Goal: Information Seeking & Learning: Learn about a topic

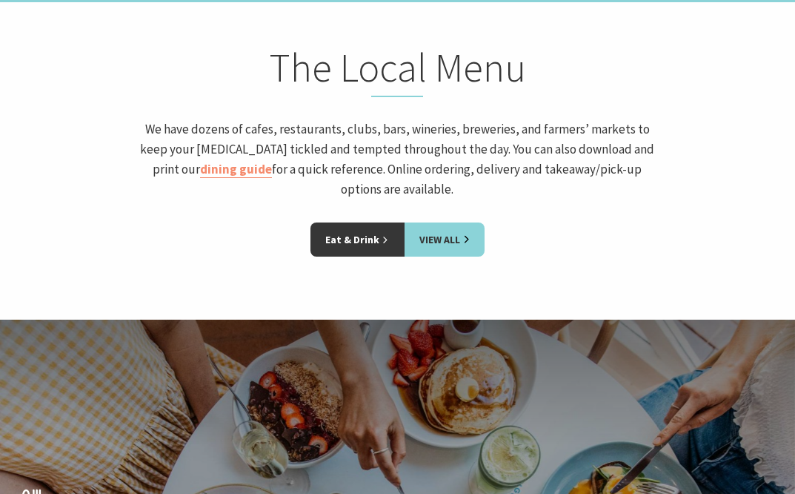
scroll to position [1972, 0]
click at [793, 222] on div "Eat & Drink View All" at bounding box center [397, 250] width 795 height 56
click at [170, 185] on div "The Local Menu We have dozens of cafes, restaurants, clubs, bars, wineries, bre…" at bounding box center [398, 132] width 530 height 179
click at [207, 161] on link "dining guide" at bounding box center [236, 169] width 72 height 17
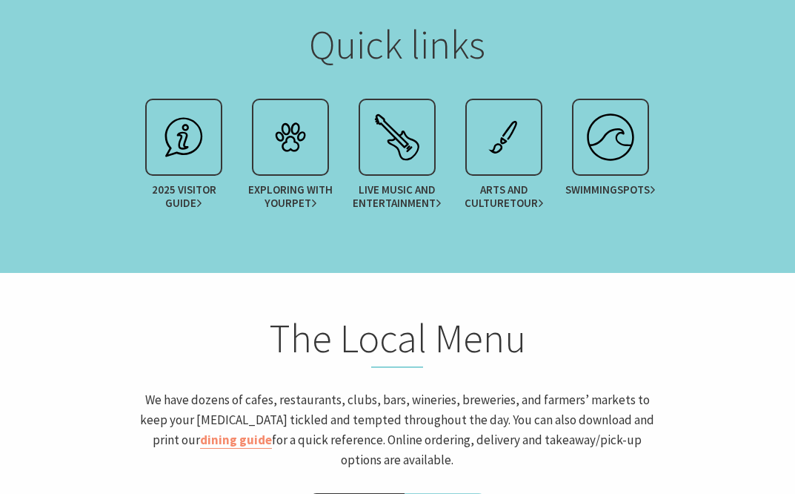
scroll to position [1694, 0]
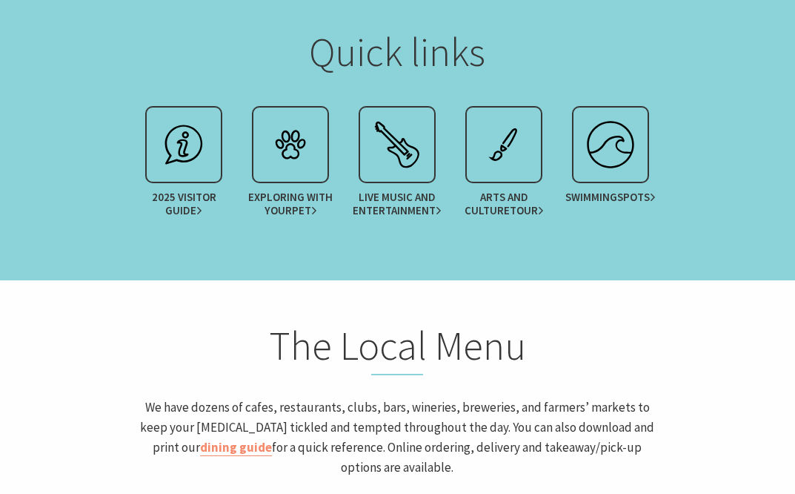
click at [703, 280] on section "The Local Menu We have dozens of cafes, restaurants, clubs, bars, wineries, bre…" at bounding box center [397, 438] width 795 height 317
click at [717, 248] on section "Quick links 2025 Visitor Guide Exploring with your Pet Live Music and Entertain…" at bounding box center [397, 133] width 795 height 293
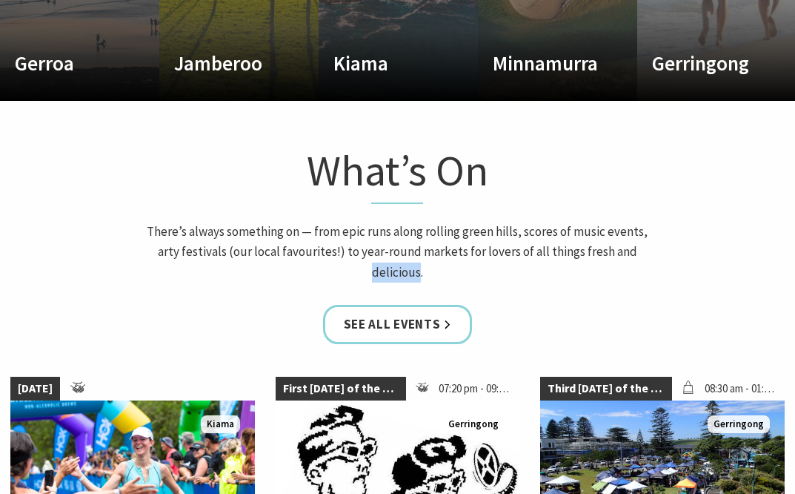
scroll to position [1007, 0]
click at [351, 70] on h4 "Kiama" at bounding box center [387, 63] width 106 height 24
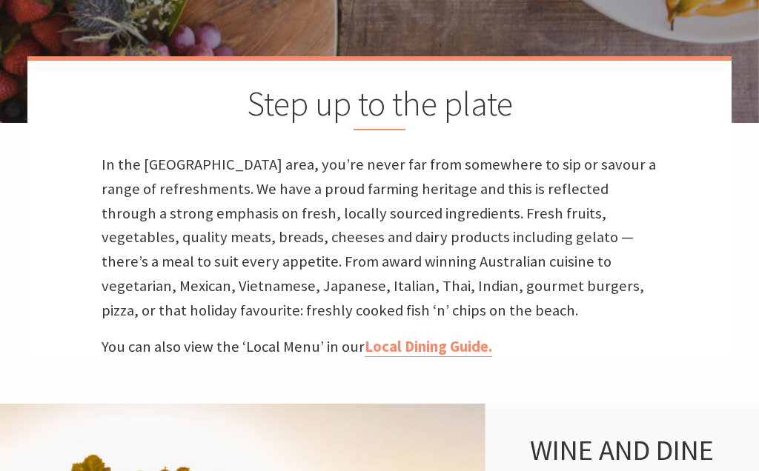
scroll to position [354, 0]
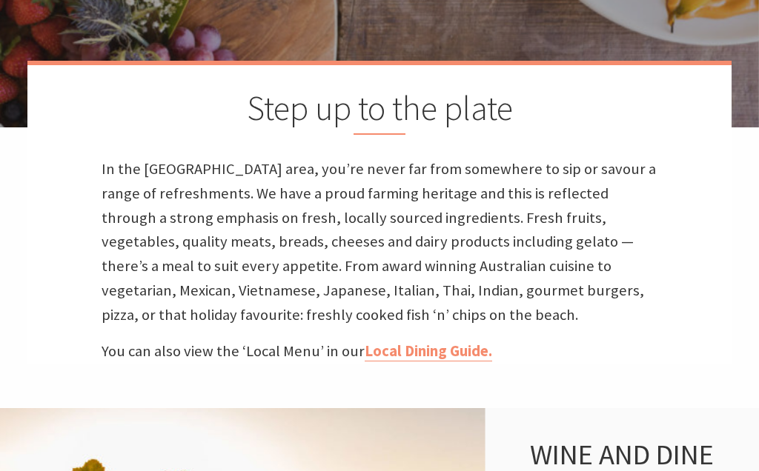
click at [434, 347] on link "Local Dining Guide." at bounding box center [428, 352] width 127 height 20
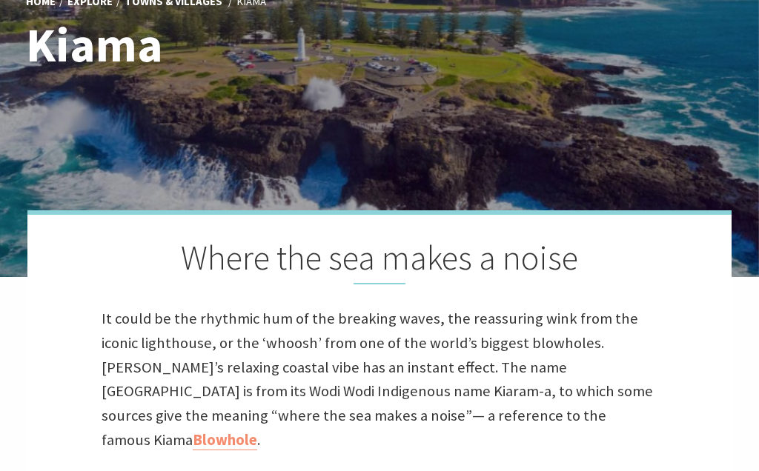
scroll to position [205, 0]
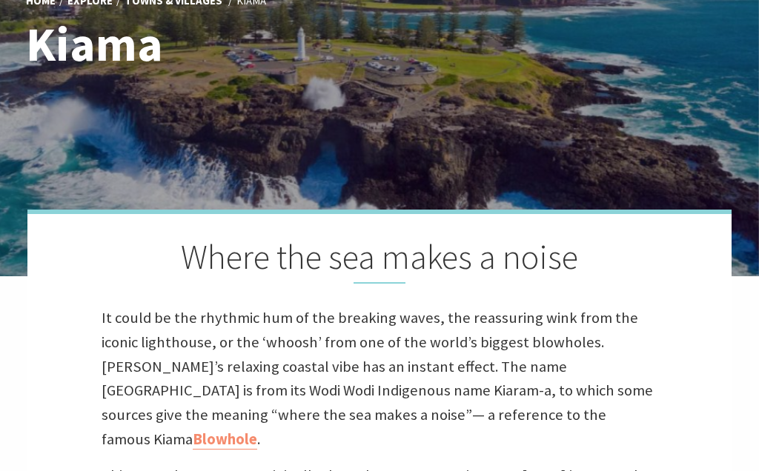
click at [755, 322] on div "Home Explore Towns & Villages [GEOGRAPHIC_DATA] [GEOGRAPHIC_DATA] Where the sea…" at bounding box center [379, 278] width 759 height 967
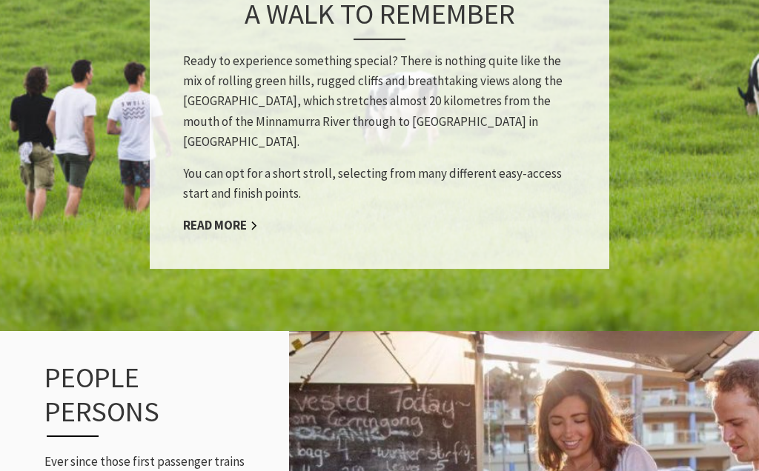
scroll to position [1553, 0]
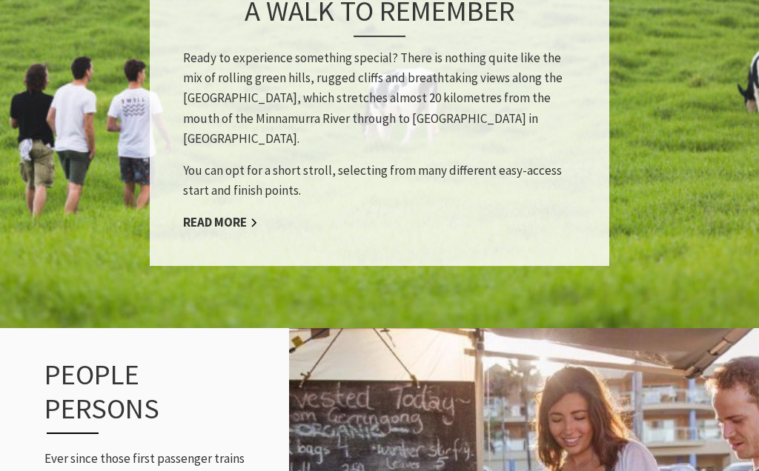
click at [217, 214] on link "Read More" at bounding box center [220, 222] width 75 height 17
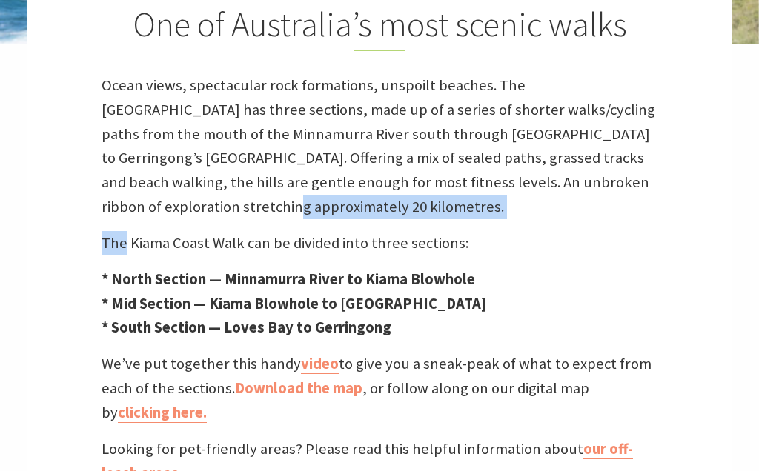
scroll to position [442, 0]
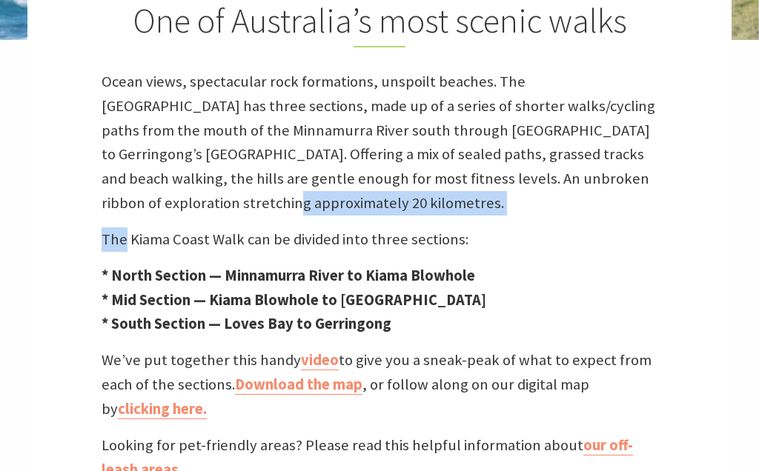
click at [274, 391] on link "Download the map" at bounding box center [298, 385] width 127 height 20
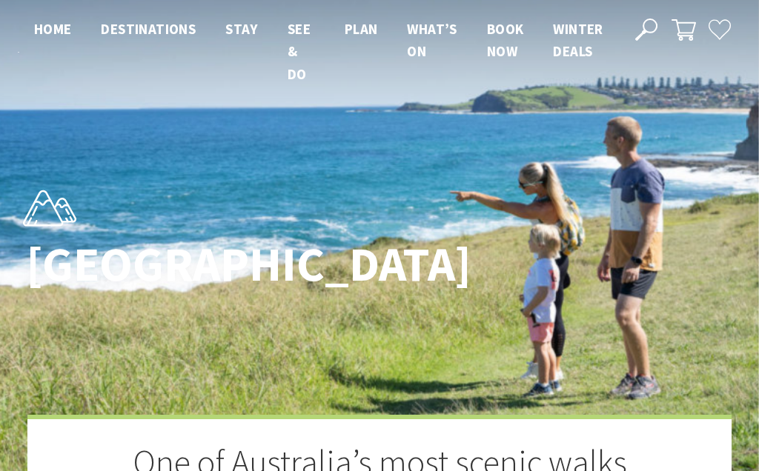
scroll to position [508, 0]
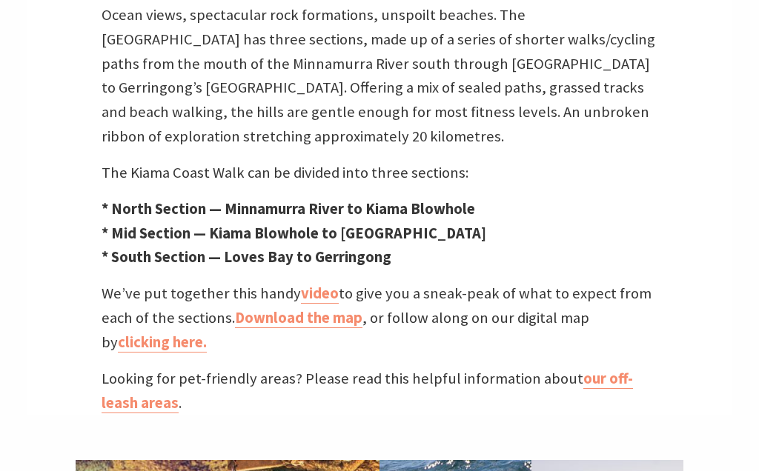
click at [318, 296] on link "video" at bounding box center [320, 294] width 38 height 20
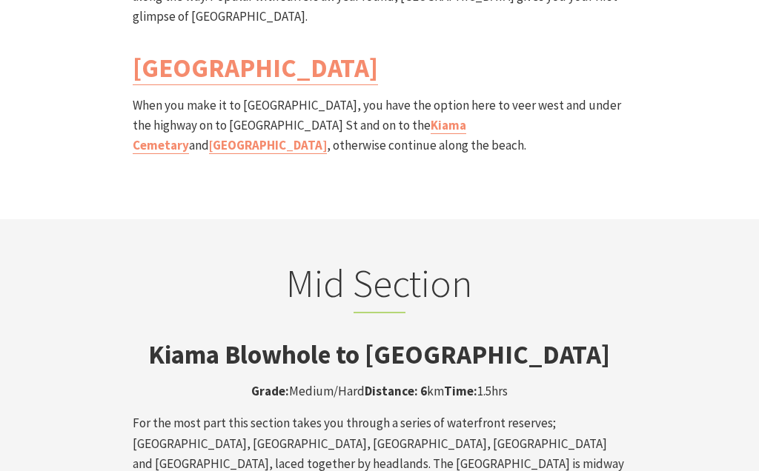
scroll to position [2193, 0]
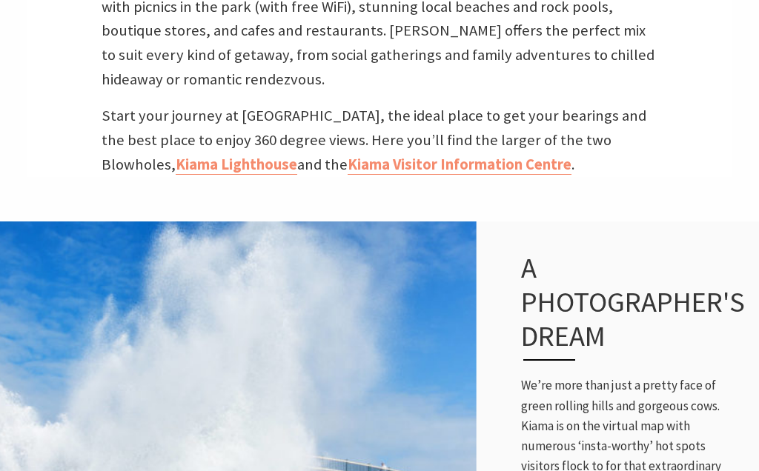
scroll to position [726, 0]
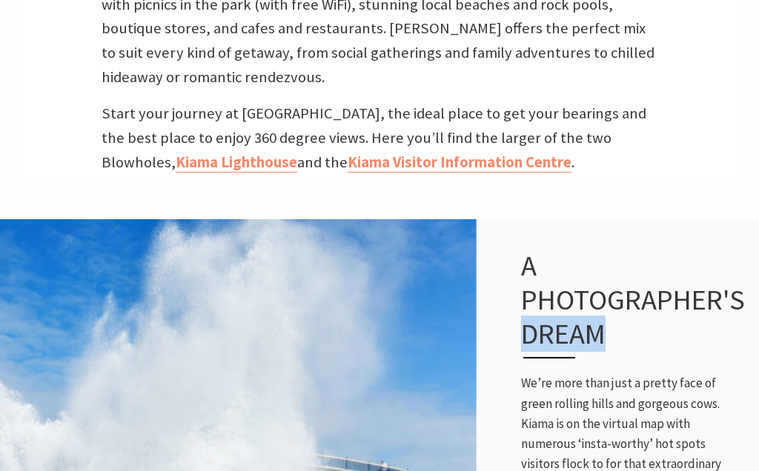
click at [707, 219] on div "A photographer's dream We’re more than just a pretty face of green rolling hill…" at bounding box center [632, 474] width 253 height 511
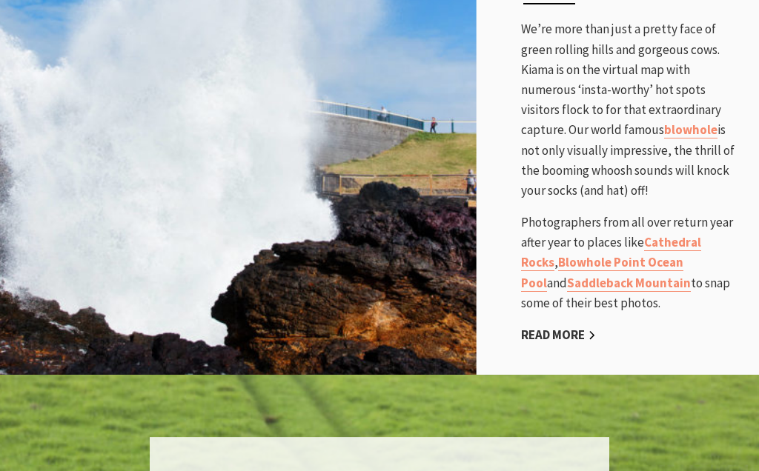
scroll to position [1109, 0]
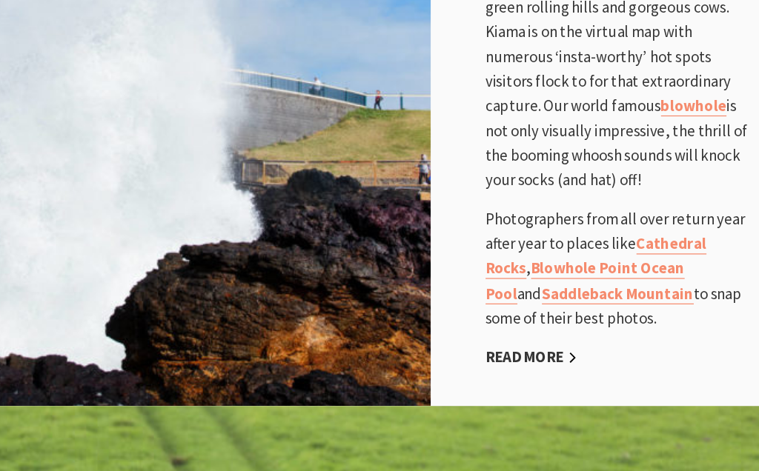
click at [567, 246] on link "Saddleback Mountain" at bounding box center [629, 254] width 124 height 17
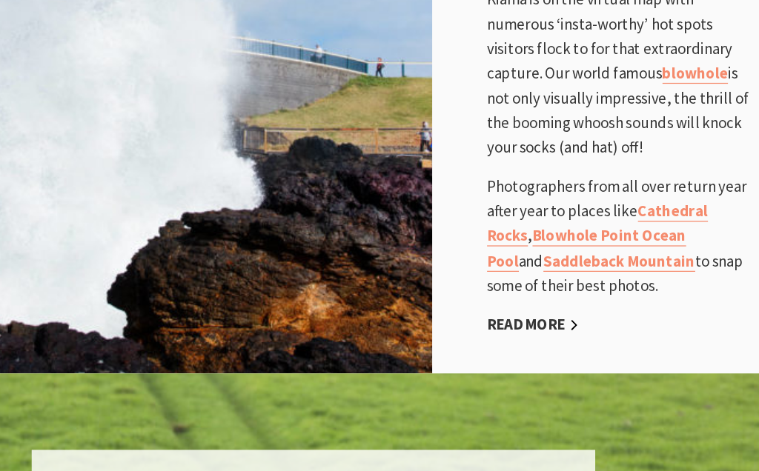
scroll to position [7, 7]
click at [521, 298] on link "Read More" at bounding box center [558, 306] width 75 height 17
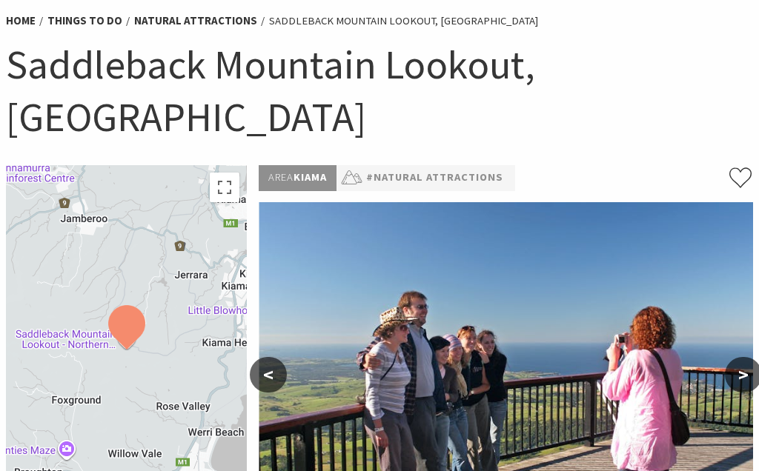
scroll to position [118, 0]
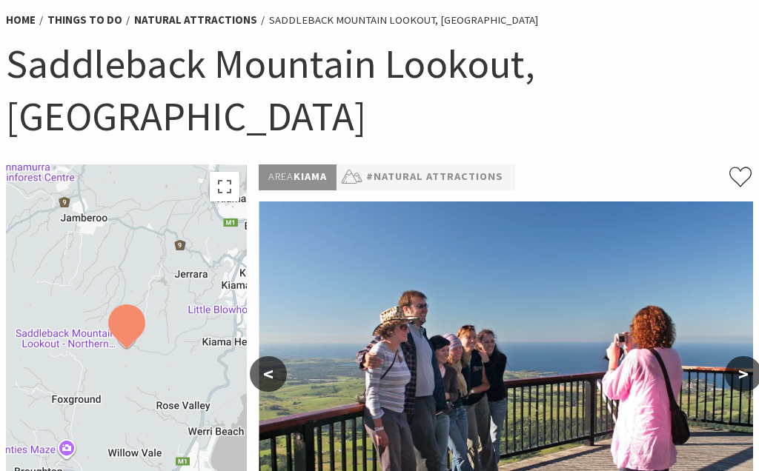
click at [746, 357] on button ">" at bounding box center [743, 375] width 37 height 36
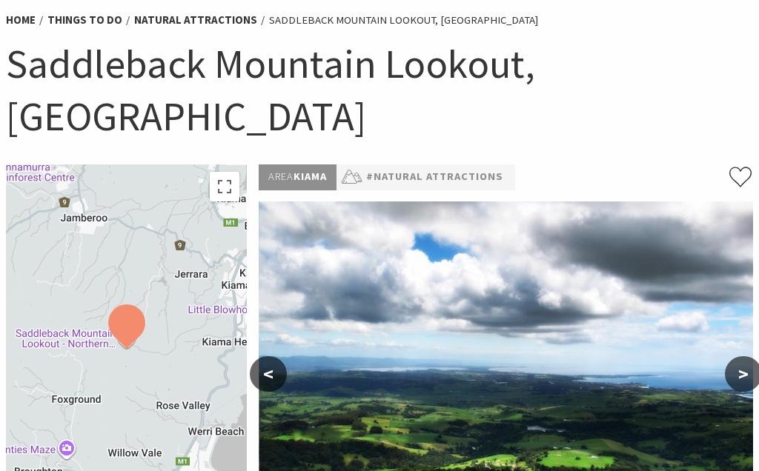
scroll to position [119, 0]
click at [747, 357] on button ">" at bounding box center [743, 375] width 37 height 36
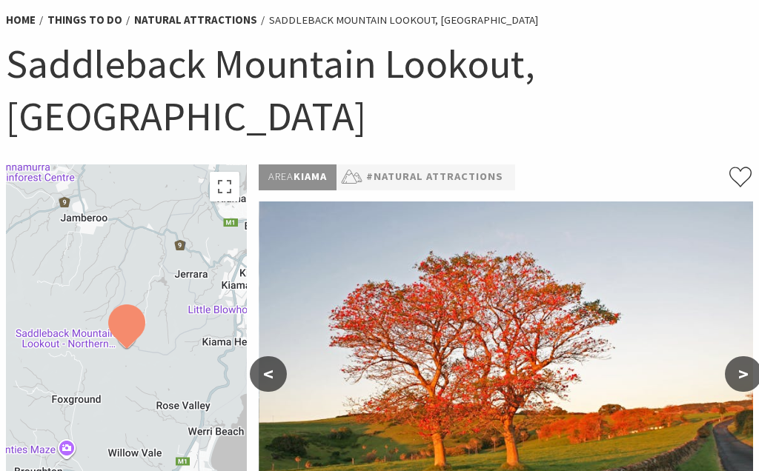
click at [740, 357] on button ">" at bounding box center [743, 375] width 37 height 36
click at [746, 357] on button ">" at bounding box center [743, 375] width 37 height 36
click at [747, 357] on button ">" at bounding box center [743, 375] width 37 height 36
click at [754, 357] on button ">" at bounding box center [743, 375] width 37 height 36
click at [747, 357] on button ">" at bounding box center [743, 375] width 37 height 36
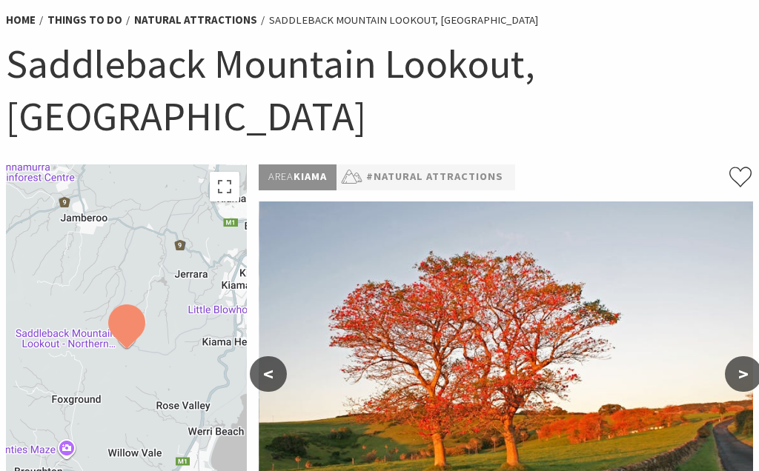
click at [753, 357] on button ">" at bounding box center [743, 375] width 37 height 36
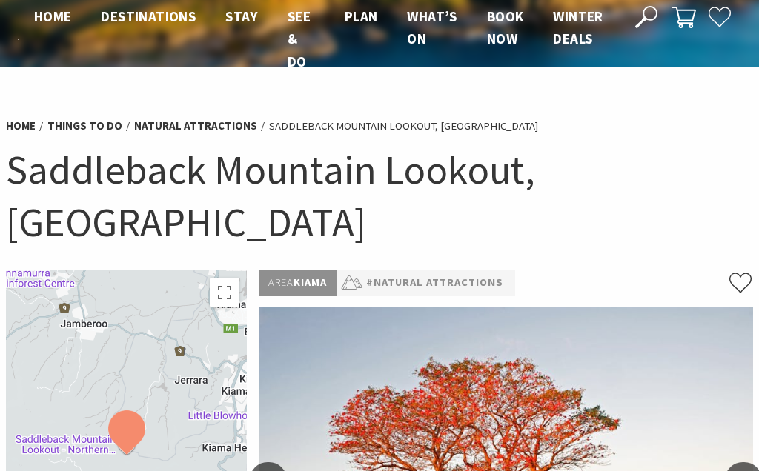
scroll to position [16, 0]
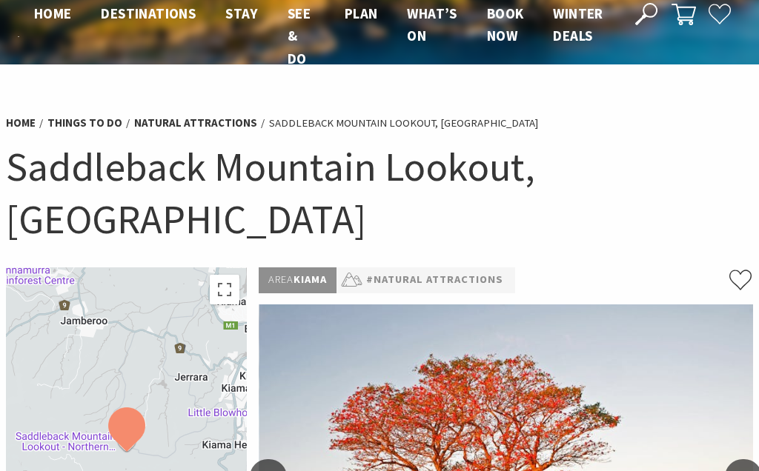
click at [273, 460] on button "<" at bounding box center [268, 478] width 37 height 36
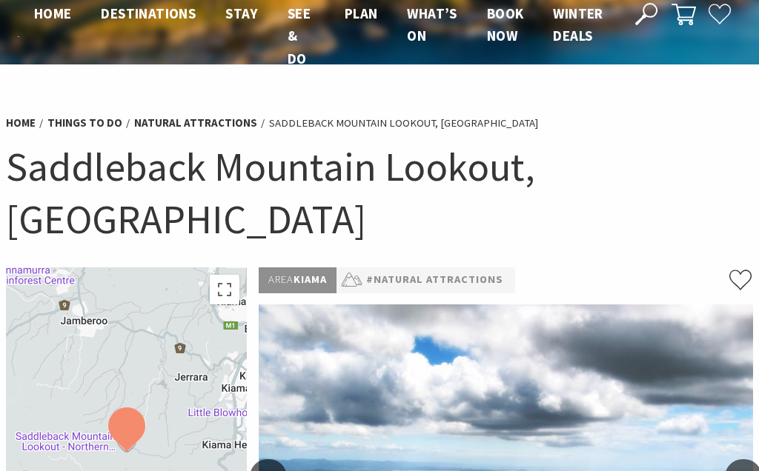
click at [754, 460] on button ">" at bounding box center [743, 478] width 37 height 36
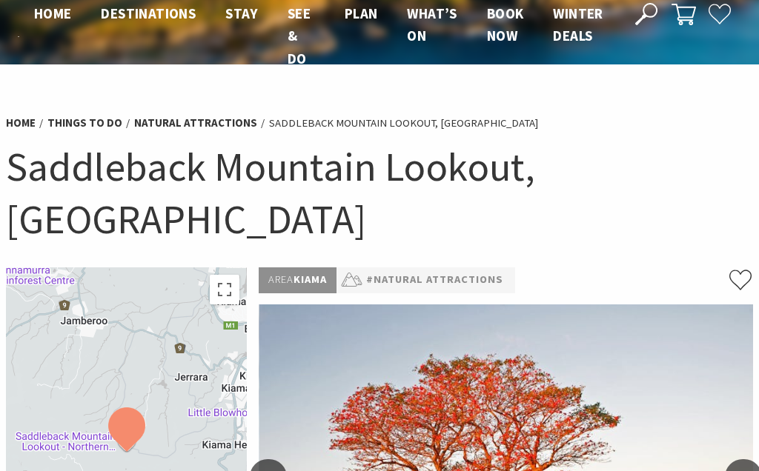
click at [738, 460] on button ">" at bounding box center [743, 478] width 37 height 36
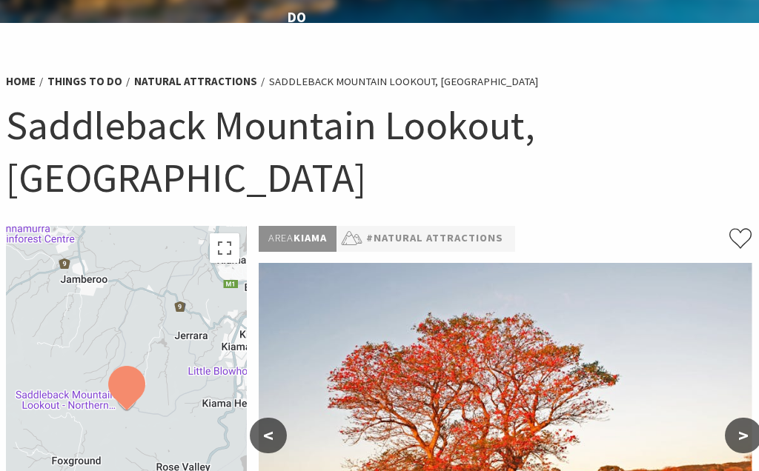
scroll to position [59, 0]
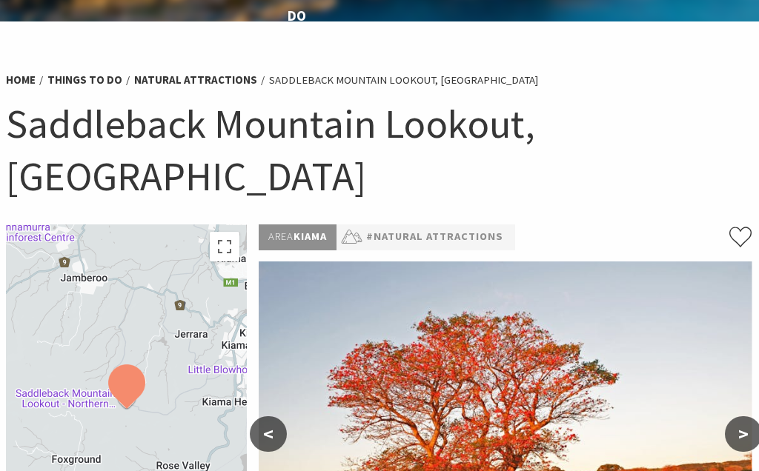
click at [185, 278] on div at bounding box center [126, 409] width 241 height 368
click at [154, 391] on div at bounding box center [126, 409] width 241 height 368
click at [205, 280] on div at bounding box center [126, 409] width 241 height 368
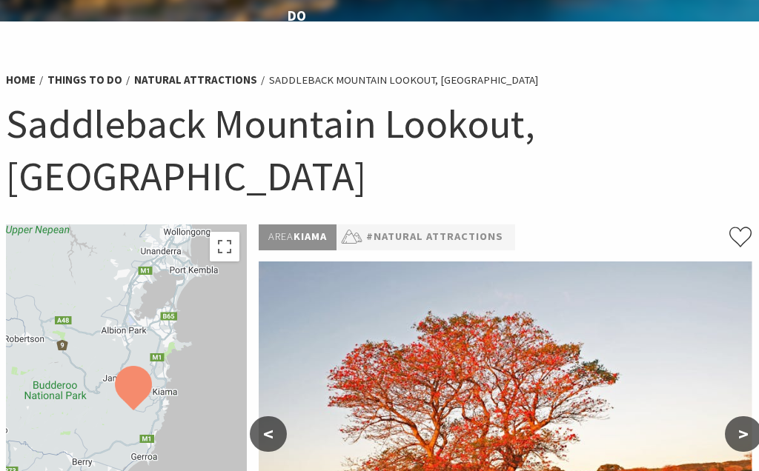
scroll to position [106, 0]
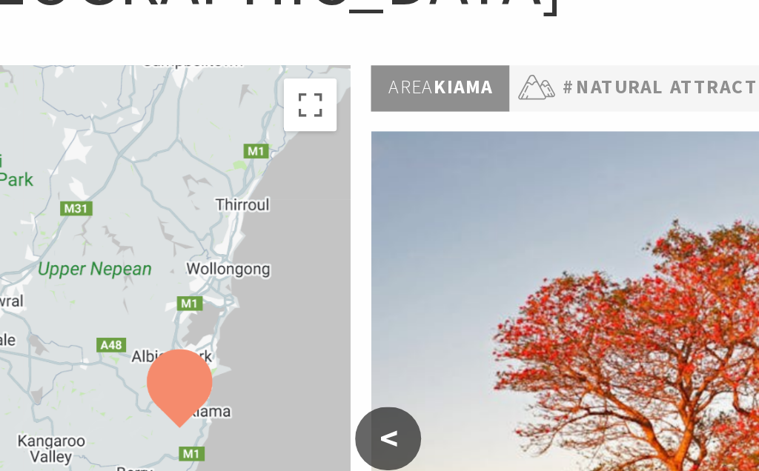
click at [156, 177] on div at bounding box center [126, 361] width 241 height 368
click at [142, 177] on div at bounding box center [126, 361] width 241 height 368
click at [141, 177] on div at bounding box center [126, 361] width 241 height 368
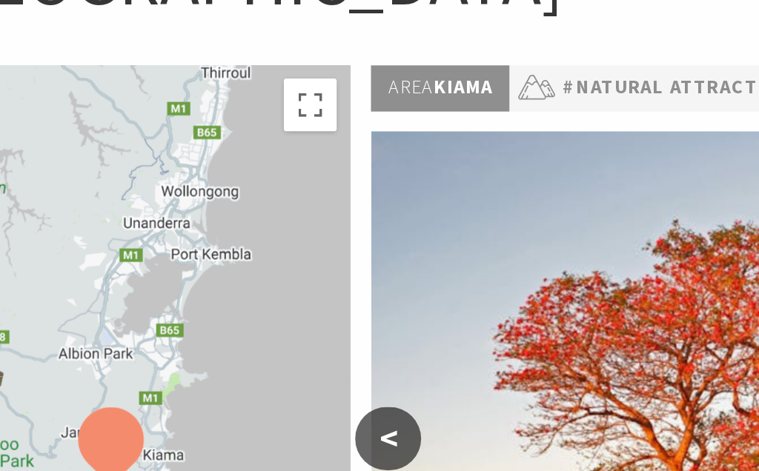
click at [133, 177] on div at bounding box center [126, 361] width 241 height 368
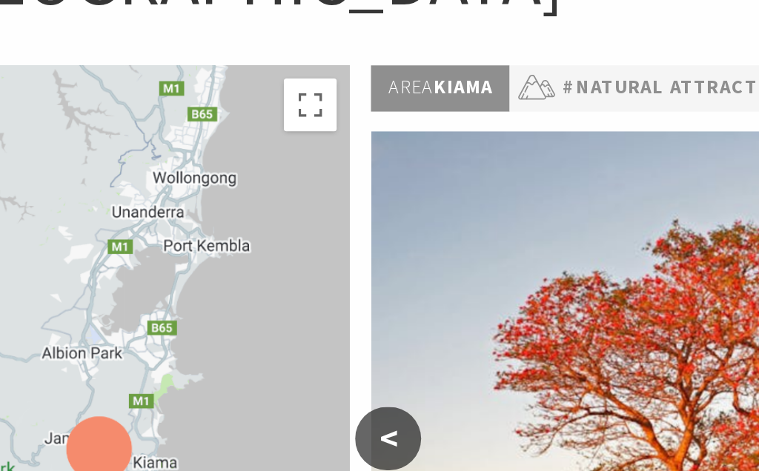
click at [115, 177] on div at bounding box center [126, 361] width 241 height 368
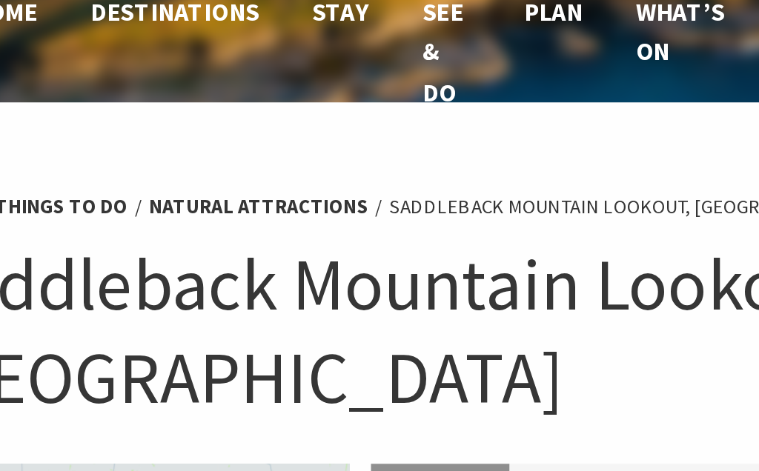
scroll to position [0, 0]
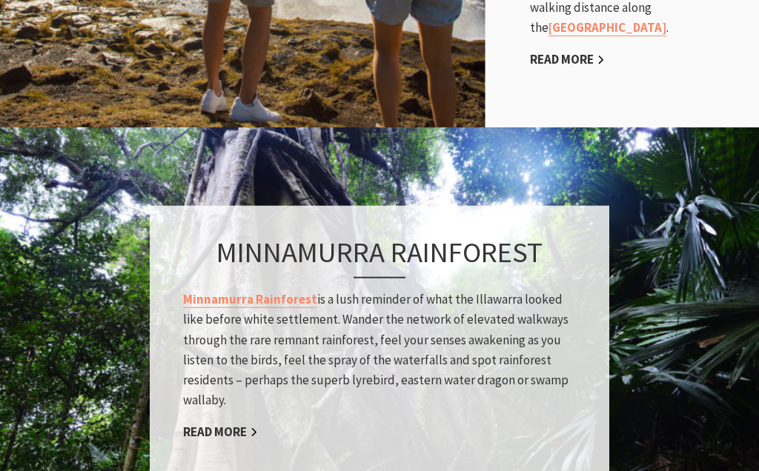
scroll to position [1085, 0]
click at [262, 300] on link "Minnamurra Rainforest" at bounding box center [250, 299] width 134 height 17
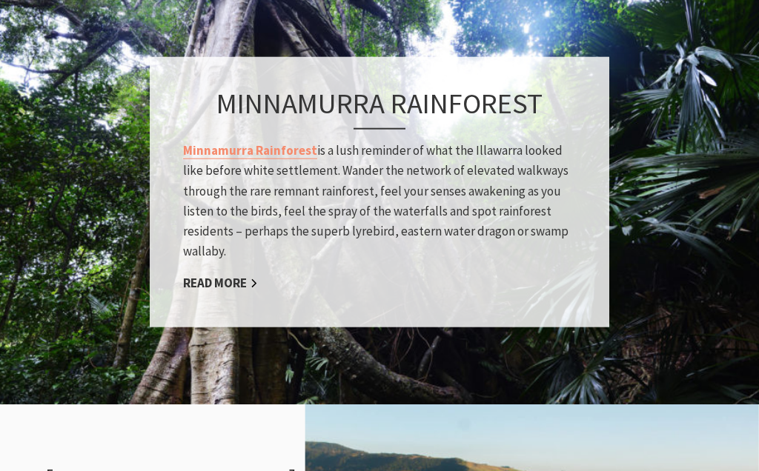
scroll to position [1233, 0]
click at [222, 283] on link "Read More" at bounding box center [220, 284] width 75 height 17
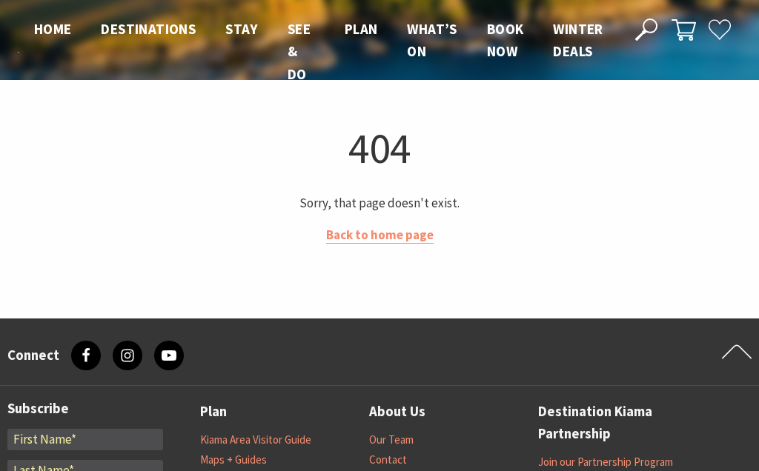
click at [371, 238] on link "Back to home page" at bounding box center [379, 235] width 107 height 17
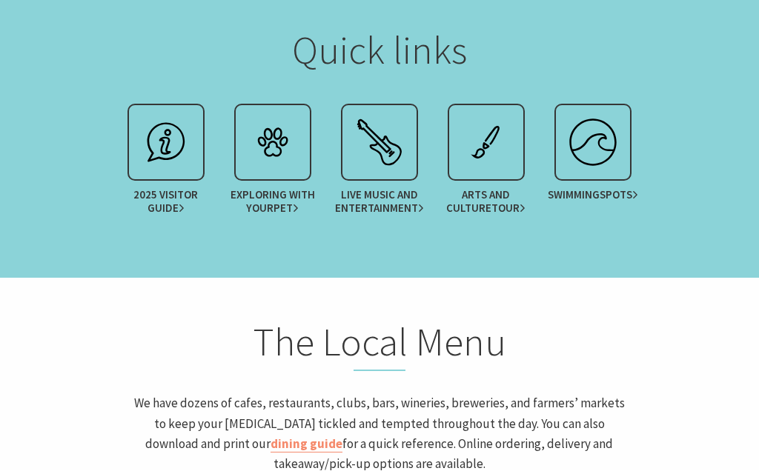
scroll to position [1712, 0]
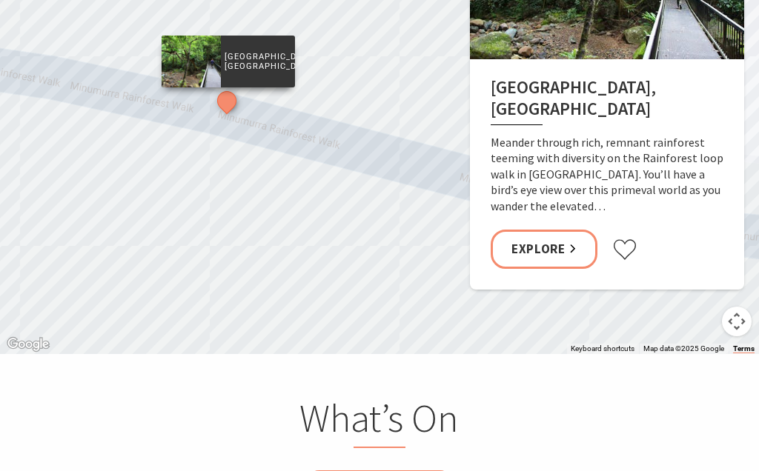
scroll to position [2565, 0]
click at [745, 314] on button "Map camera controls" at bounding box center [737, 322] width 30 height 30
click at [754, 314] on div "[GEOGRAPHIC_DATA], [GEOGRAPHIC_DATA]" at bounding box center [664, 466] width 569 height 759
click at [703, 319] on button "Zoom out" at bounding box center [700, 322] width 30 height 30
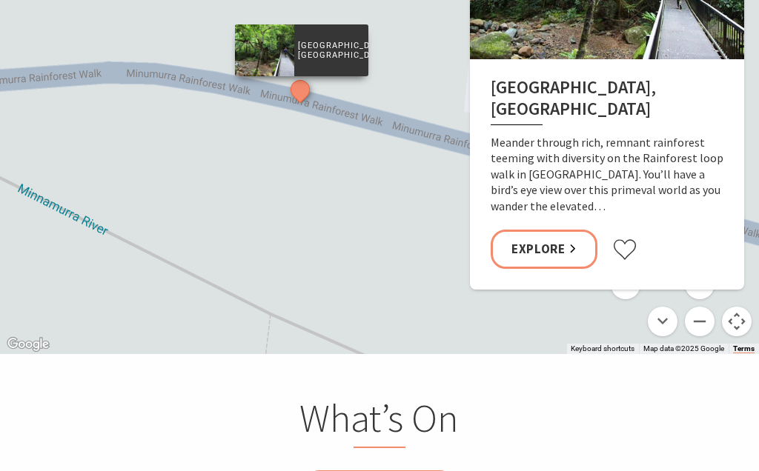
click at [709, 319] on button "Zoom out" at bounding box center [700, 322] width 30 height 30
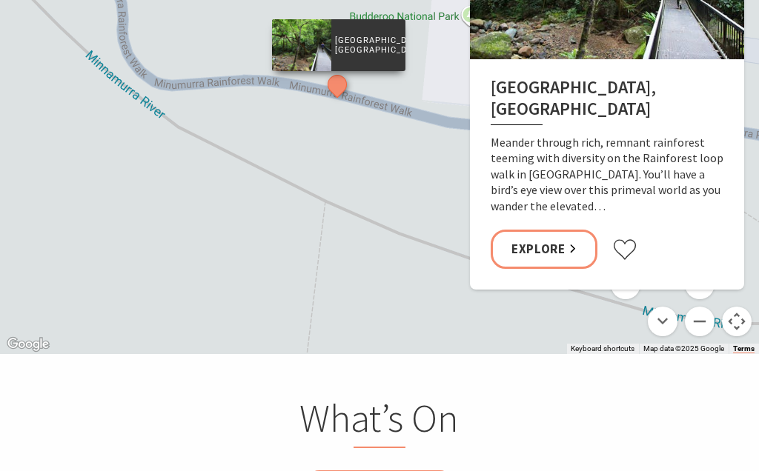
click at [717, 316] on div "[GEOGRAPHIC_DATA], [GEOGRAPHIC_DATA]" at bounding box center [664, 466] width 569 height 759
click at [708, 319] on button "Zoom out" at bounding box center [700, 322] width 30 height 30
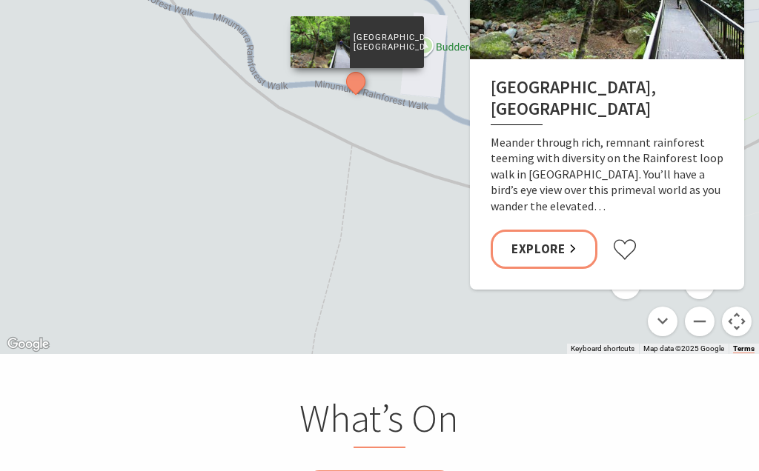
click at [711, 319] on button "Zoom out" at bounding box center [700, 322] width 30 height 30
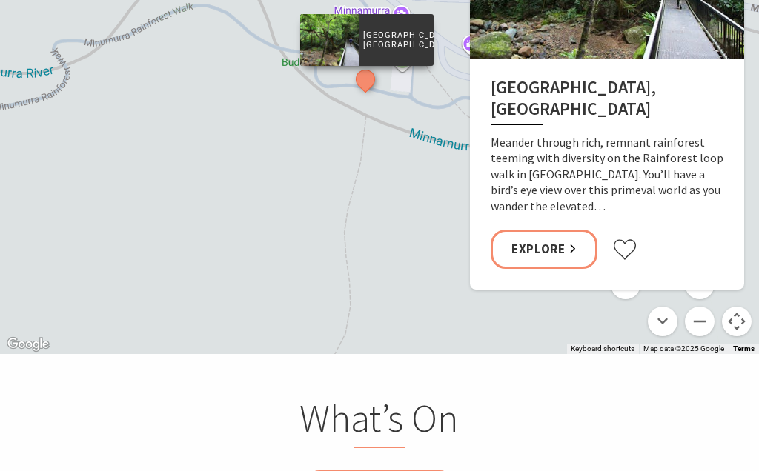
click at [706, 322] on button "Zoom out" at bounding box center [700, 322] width 30 height 30
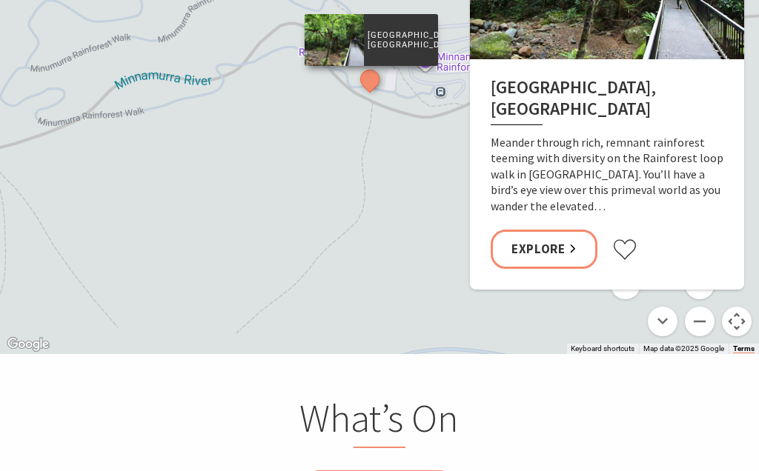
click at [703, 322] on button "Zoom out" at bounding box center [700, 322] width 30 height 30
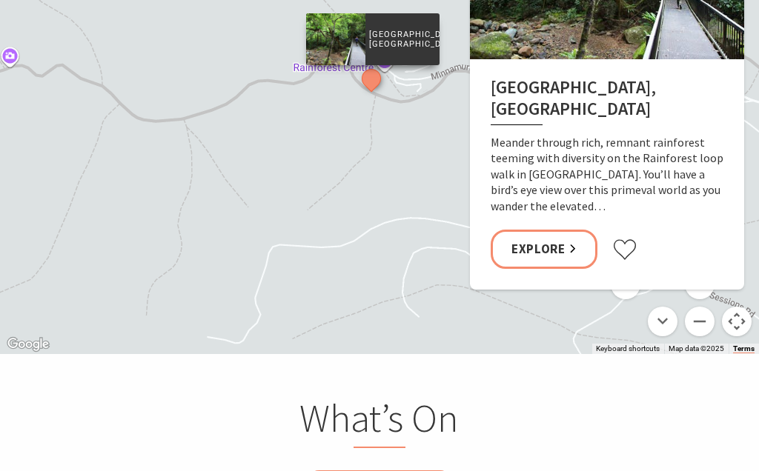
click at [709, 321] on button "Zoom out" at bounding box center [700, 322] width 30 height 30
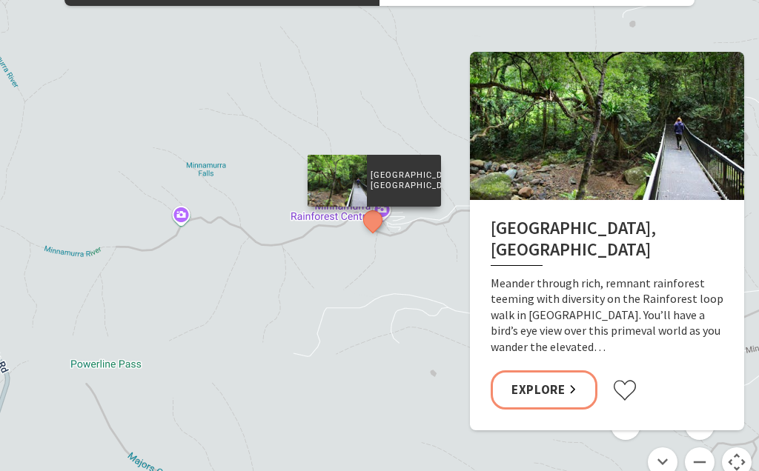
scroll to position [2422, 0]
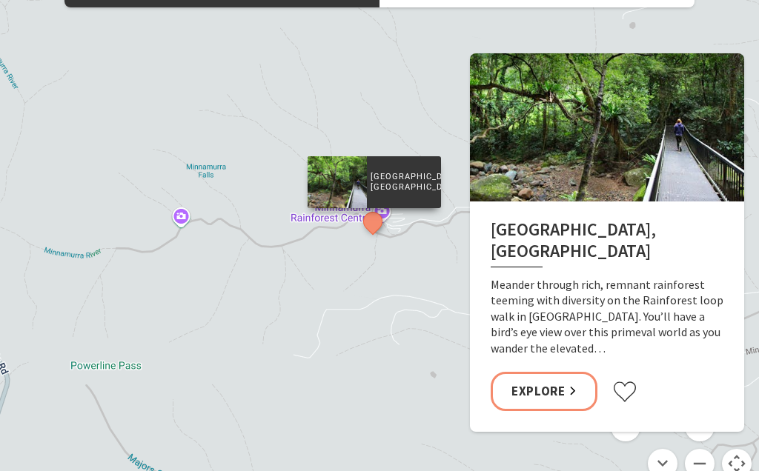
click at [709, 463] on button "Zoom out" at bounding box center [700, 464] width 30 height 30
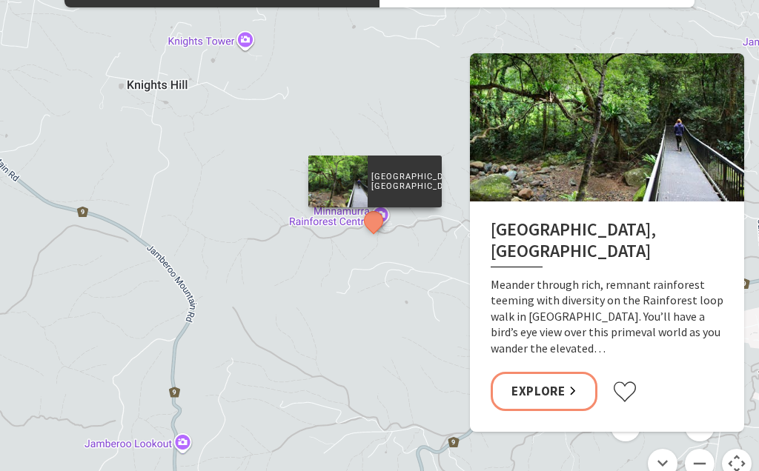
click at [711, 467] on button "Zoom out" at bounding box center [700, 464] width 30 height 30
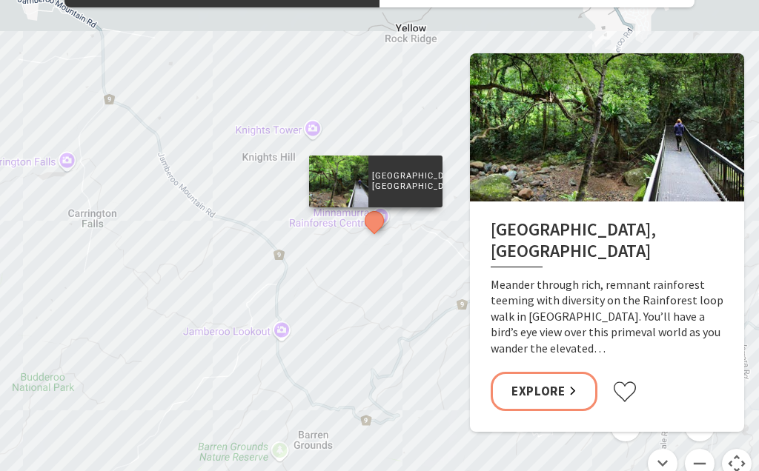
click at [711, 463] on button "Zoom out" at bounding box center [700, 464] width 30 height 30
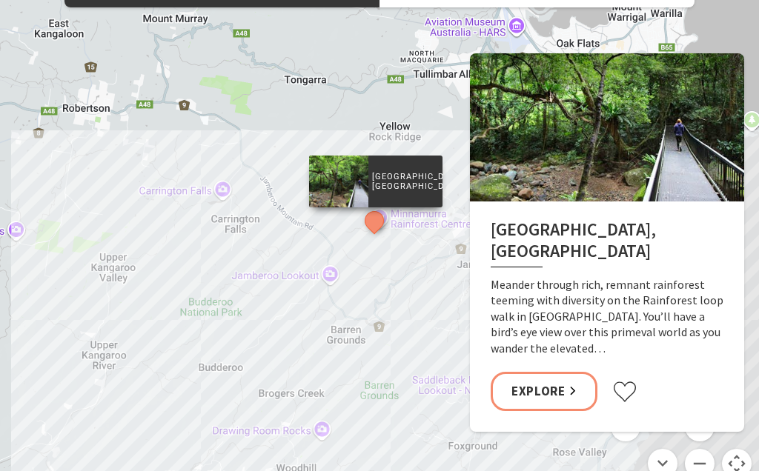
click at [711, 431] on button "Move right" at bounding box center [700, 427] width 30 height 30
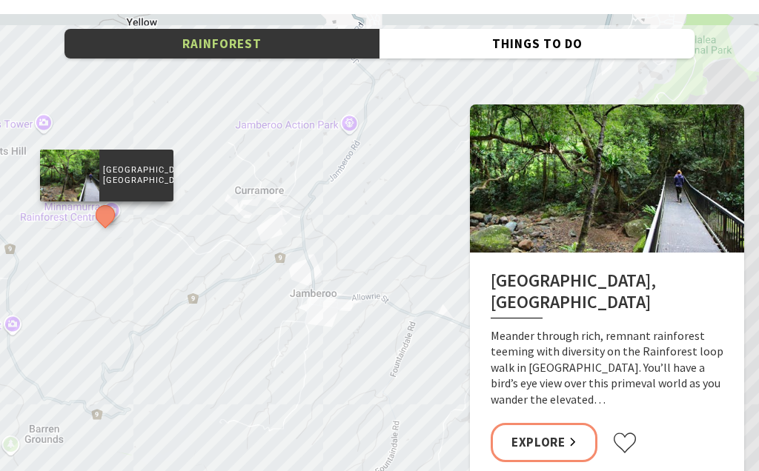
scroll to position [2371, 0]
click at [18, 316] on div "[GEOGRAPHIC_DATA], [GEOGRAPHIC_DATA]" at bounding box center [379, 281] width 759 height 534
click at [373, 264] on div "[GEOGRAPHIC_DATA], [GEOGRAPHIC_DATA]" at bounding box center [379, 281] width 759 height 534
click at [632, 471] on div "[GEOGRAPHIC_DATA], [GEOGRAPHIC_DATA] Meander through rich, remnant rainforest t…" at bounding box center [607, 368] width 274 height 231
click at [629, 471] on button "Move left" at bounding box center [626, 478] width 30 height 30
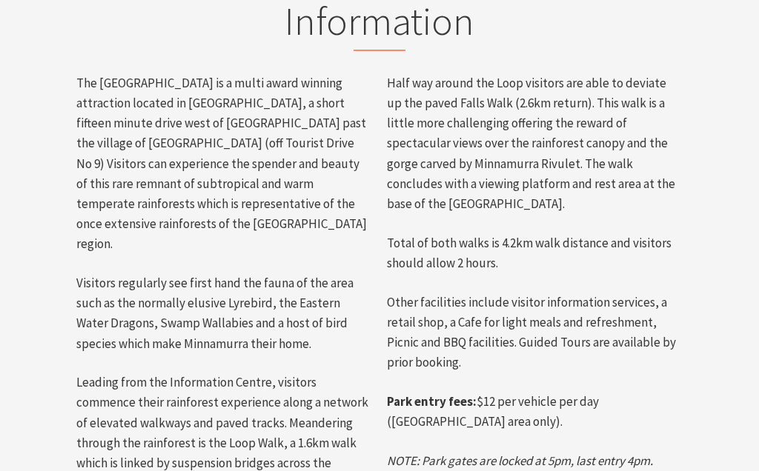
scroll to position [720, 0]
